Goal: Information Seeking & Learning: Learn about a topic

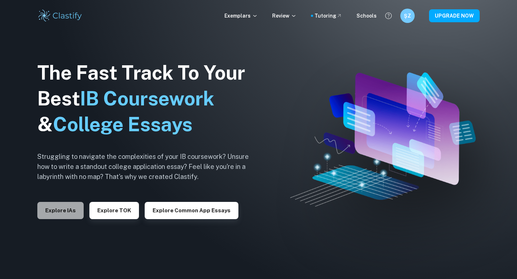
click at [64, 210] on button "Explore IAs" at bounding box center [60, 210] width 46 height 17
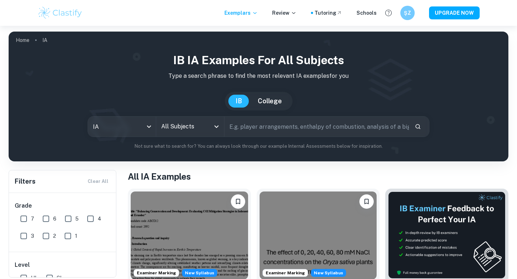
click at [203, 114] on div "IB IA examples for all subjects Type a search phrase to find the most relevant …" at bounding box center [258, 101] width 488 height 98
click at [202, 131] on input "All Subjects" at bounding box center [184, 127] width 51 height 14
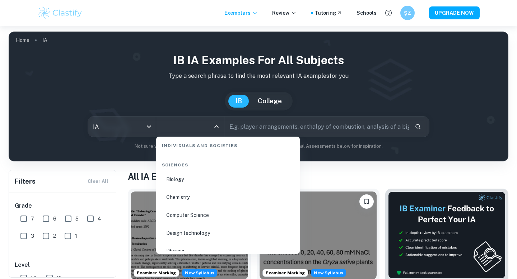
scroll to position [1101, 0]
click at [178, 196] on li "Chemistry" at bounding box center [228, 196] width 138 height 17
type input "Chemistry"
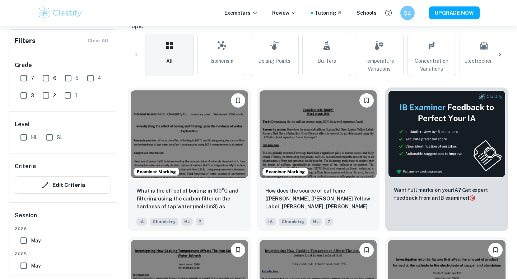
scroll to position [189, 0]
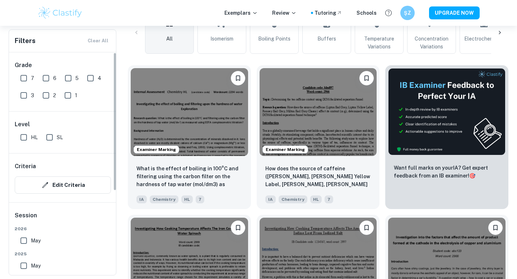
click at [48, 141] on input "SL" at bounding box center [49, 137] width 14 height 14
checkbox input "true"
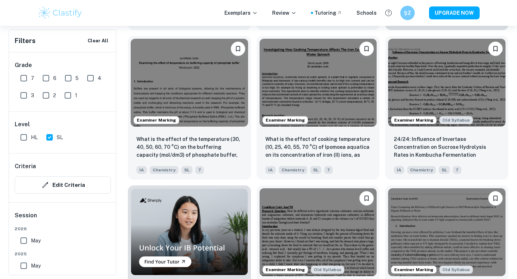
scroll to position [384, 0]
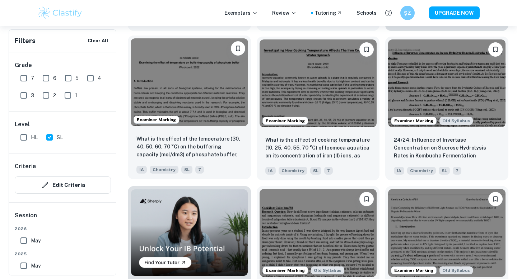
click at [188, 116] on img at bounding box center [189, 82] width 117 height 88
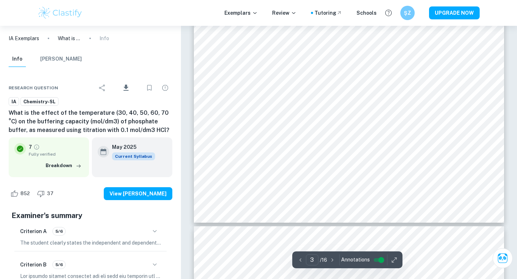
scroll to position [399, 0]
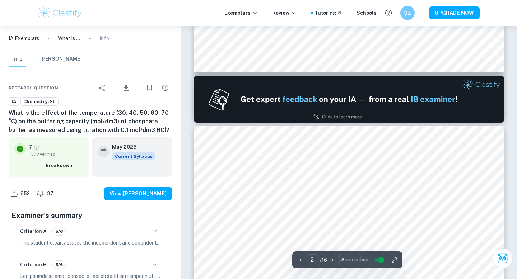
type input "1"
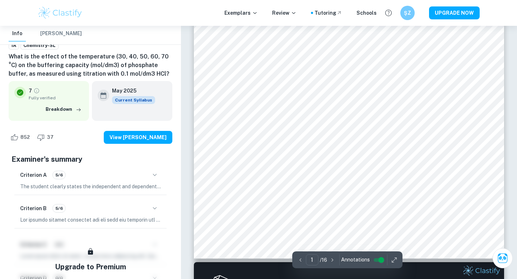
scroll to position [0, 0]
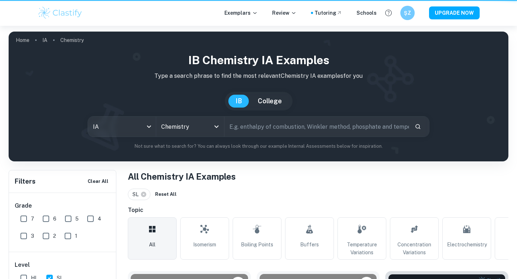
scroll to position [384, 0]
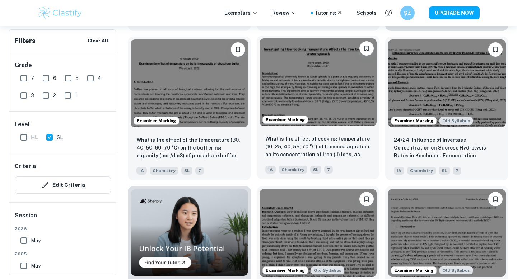
click at [344, 88] on img at bounding box center [317, 82] width 117 height 88
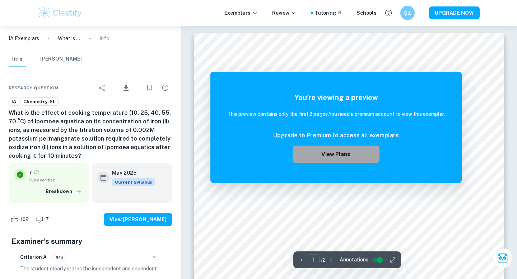
click at [334, 156] on button "View Plans" at bounding box center [335, 154] width 87 height 17
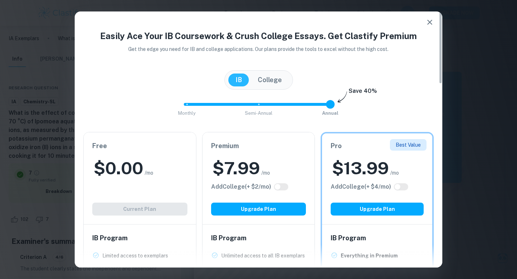
click at [430, 17] on button "button" at bounding box center [429, 22] width 14 height 14
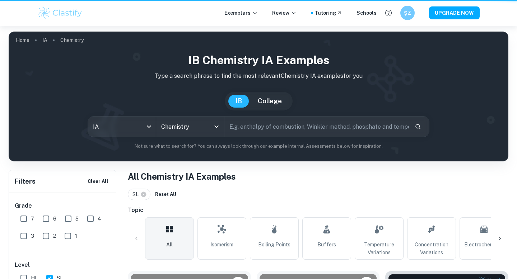
scroll to position [384, 0]
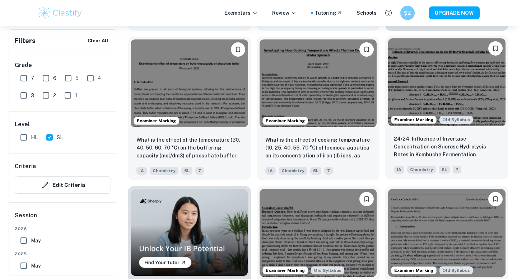
click at [443, 69] on img at bounding box center [446, 82] width 117 height 88
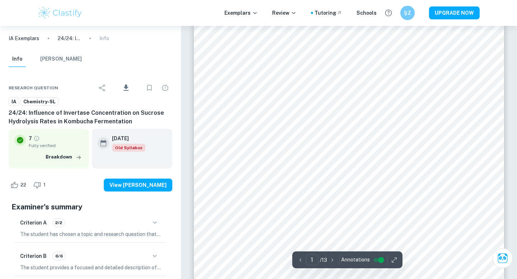
scroll to position [44, 0]
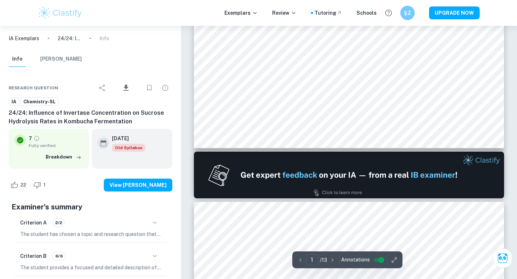
type input "2"
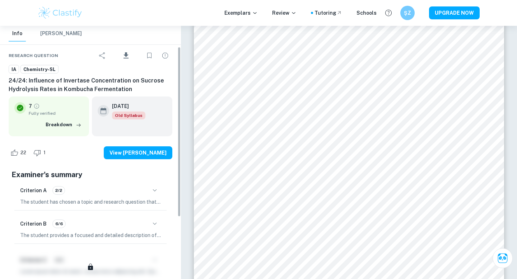
scroll to position [0, 0]
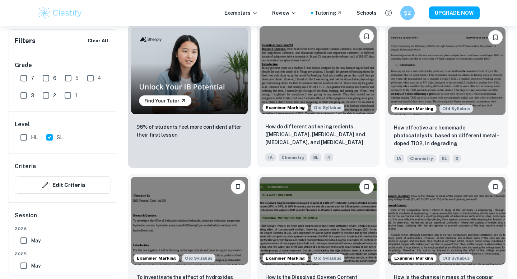
scroll to position [589, 0]
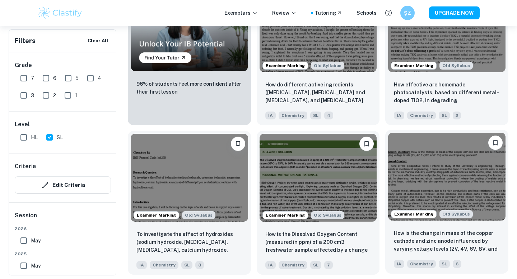
click at [441, 185] on img at bounding box center [446, 177] width 117 height 88
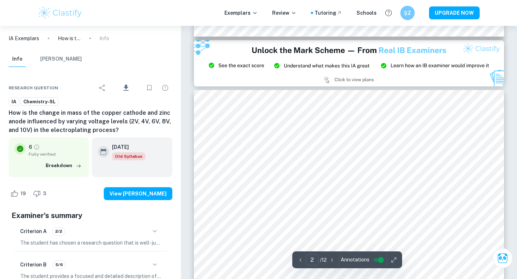
scroll to position [343, 0]
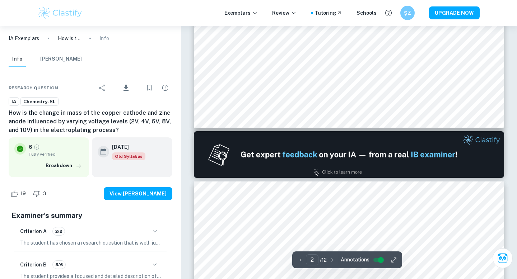
type input "1"
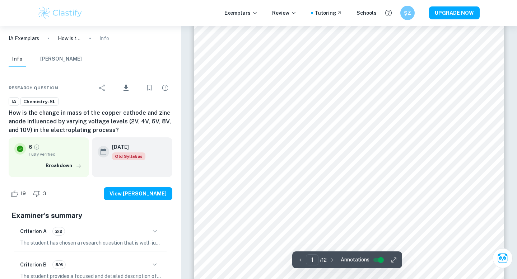
scroll to position [0, 0]
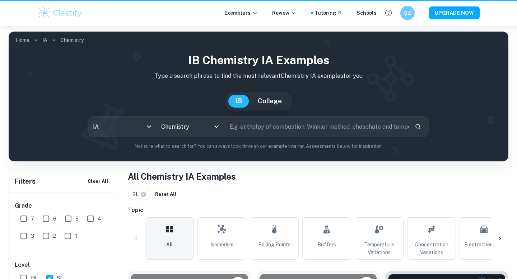
scroll to position [676, 0]
